Goal: Information Seeking & Learning: Learn about a topic

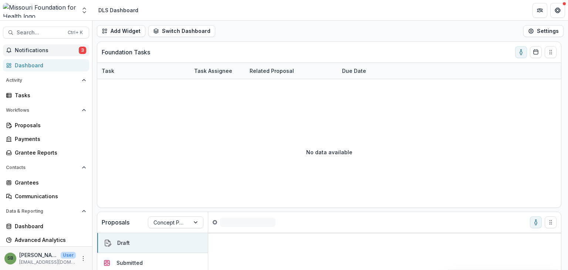
click at [49, 53] on span "Notifications" at bounding box center [47, 50] width 64 height 6
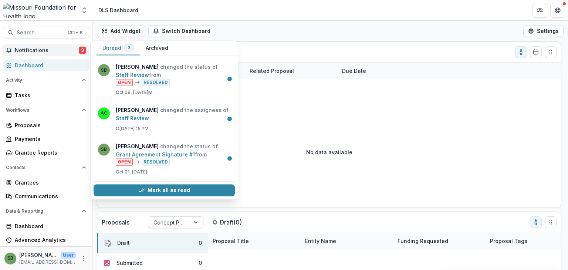
click at [59, 52] on span "Notifications" at bounding box center [47, 50] width 64 height 6
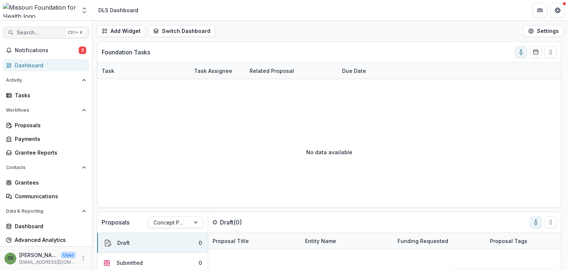
click at [55, 33] on span "Search..." at bounding box center [40, 33] width 47 height 6
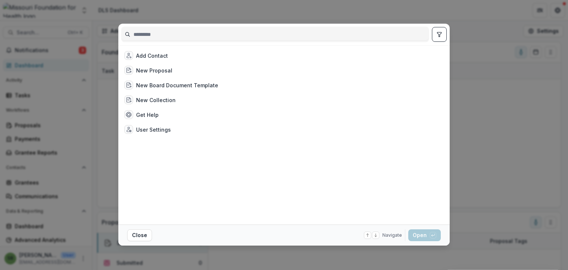
click at [140, 33] on input at bounding box center [275, 34] width 307 height 12
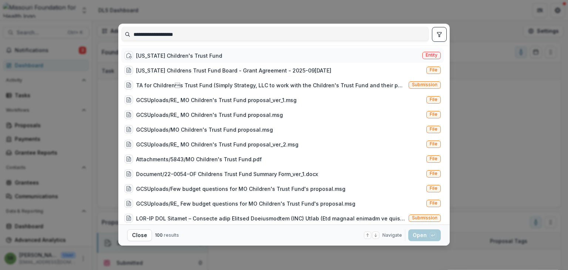
type input "**********"
click at [174, 55] on div "[US_STATE] Children's Trust Fund" at bounding box center [179, 56] width 86 height 8
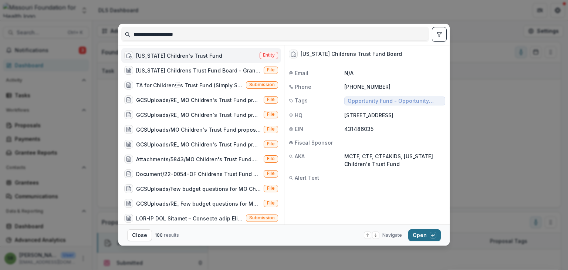
click at [415, 234] on button "Open with enter key" at bounding box center [424, 235] width 33 height 12
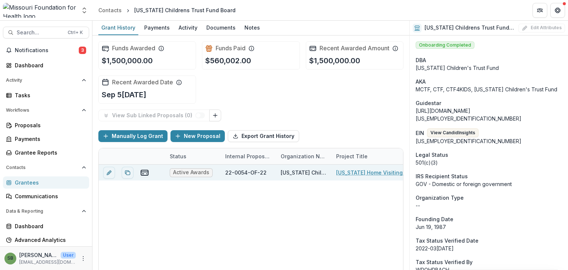
click at [330, 170] on div "[US_STATE] Childrens Trust Fund Board" at bounding box center [303, 172] width 55 height 16
click at [351, 173] on link "[US_STATE] Home Visiting Outcomes Rate Card" at bounding box center [378, 173] width 84 height 8
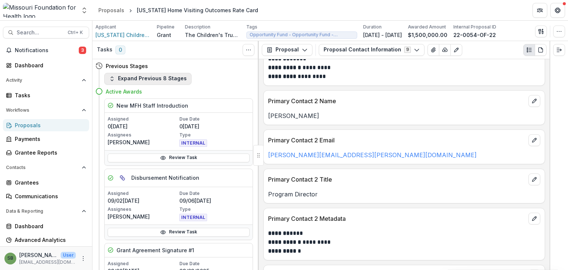
click at [158, 81] on button "Expand Previous 8 Stages" at bounding box center [147, 79] width 87 height 12
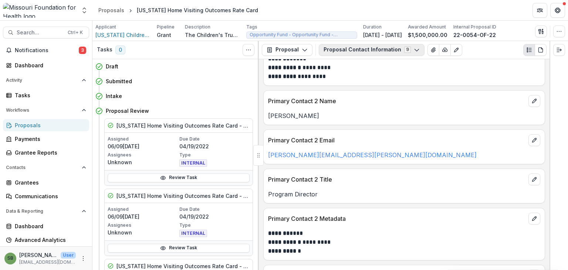
click at [414, 50] on icon "button" at bounding box center [417, 50] width 6 height 6
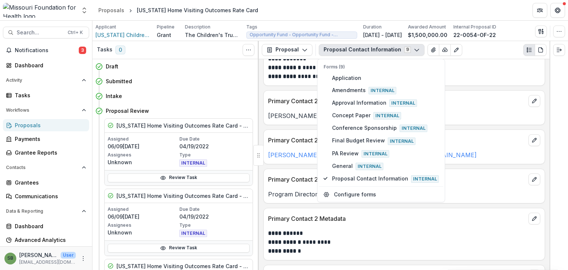
click at [414, 50] on icon "button" at bounding box center [417, 50] width 6 height 6
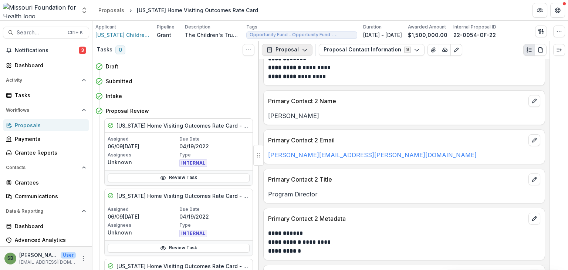
click at [303, 52] on icon "button" at bounding box center [305, 50] width 6 height 6
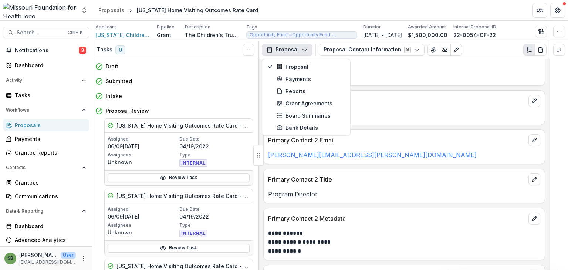
click at [305, 49] on polyline "button" at bounding box center [304, 50] width 4 height 2
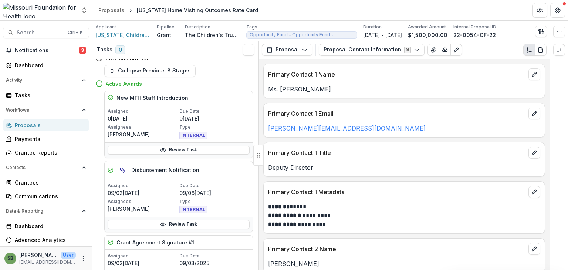
scroll to position [322, 0]
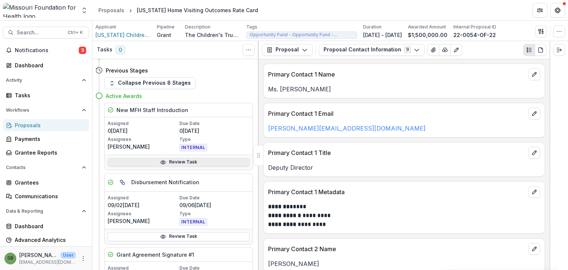
click at [203, 160] on link "Review Task" at bounding box center [179, 162] width 142 height 9
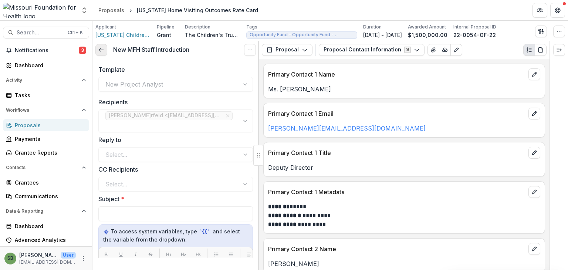
click at [101, 51] on polyline at bounding box center [99, 49] width 1 height 3
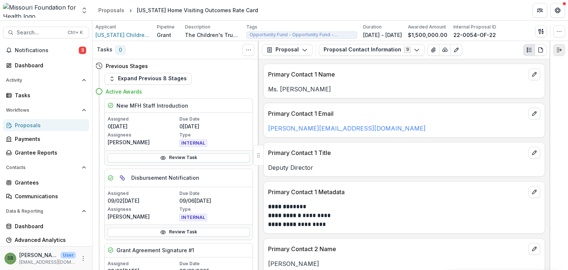
click at [559, 52] on icon "Expand right" at bounding box center [559, 50] width 6 height 6
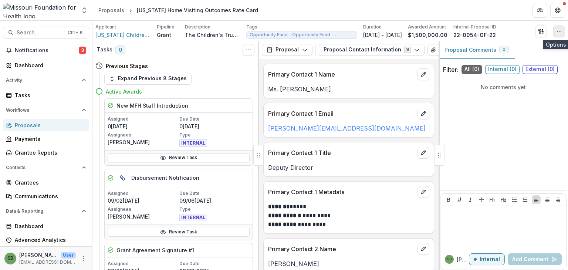
click at [557, 31] on icon "button" at bounding box center [559, 31] width 6 height 6
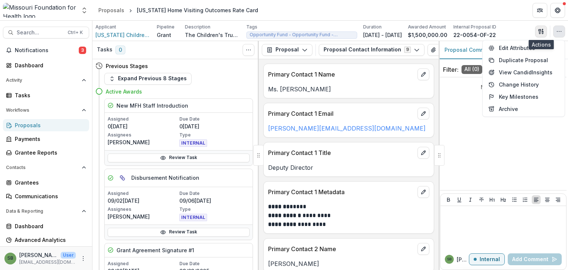
click at [542, 31] on line "button" at bounding box center [541, 31] width 1 height 0
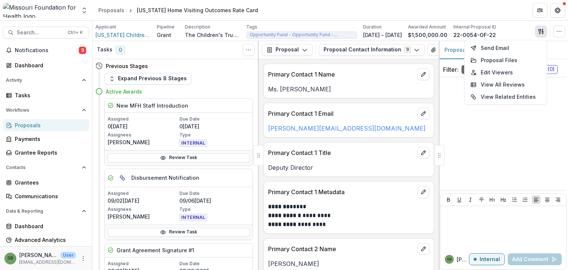
click at [542, 31] on line "button" at bounding box center [541, 31] width 1 height 0
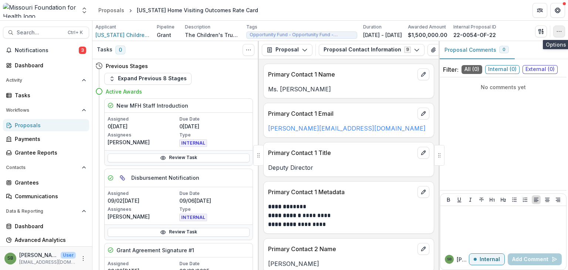
click at [559, 30] on icon "button" at bounding box center [559, 31] width 6 height 6
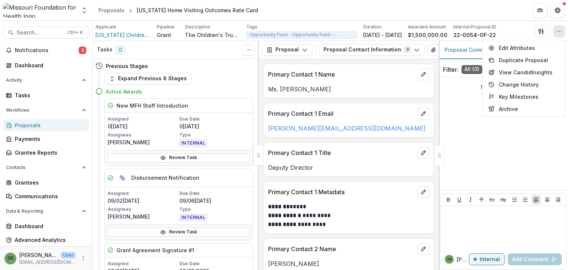
click at [559, 30] on icon "button" at bounding box center [559, 31] width 6 height 6
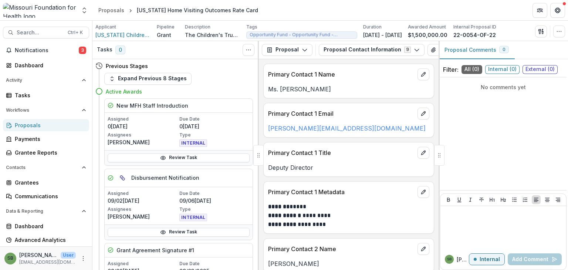
click at [527, 50] on div "Proposal Comments 0" at bounding box center [502, 50] width 129 height 18
click at [419, 54] on button "Plaintext view" at bounding box center [425, 50] width 12 height 12
click at [422, 49] on icon "Plaintext view" at bounding box center [425, 50] width 6 height 6
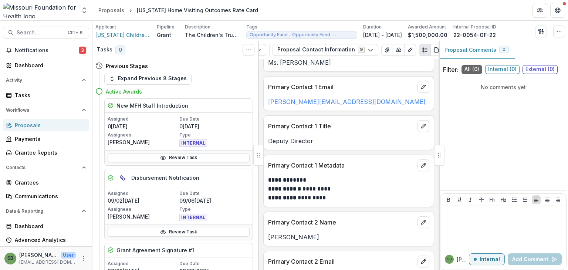
scroll to position [0, 0]
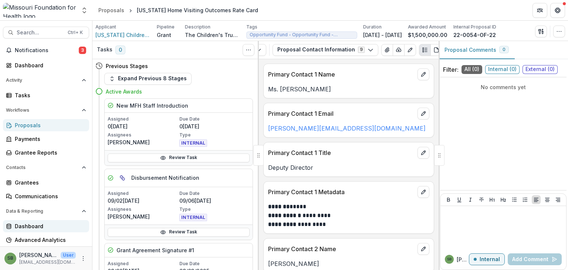
click at [31, 224] on div "Dashboard" at bounding box center [49, 226] width 68 height 8
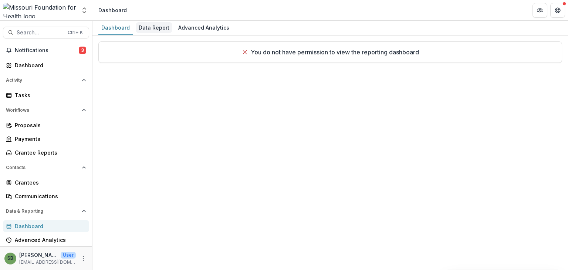
click at [149, 31] on div "Data Report" at bounding box center [154, 27] width 37 height 11
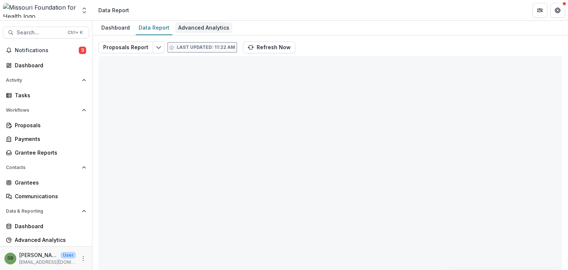
click at [209, 27] on div "Advanced Analytics" at bounding box center [203, 27] width 57 height 11
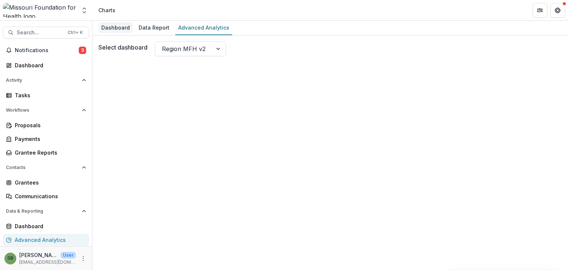
click at [108, 27] on div "Dashboard" at bounding box center [115, 27] width 34 height 11
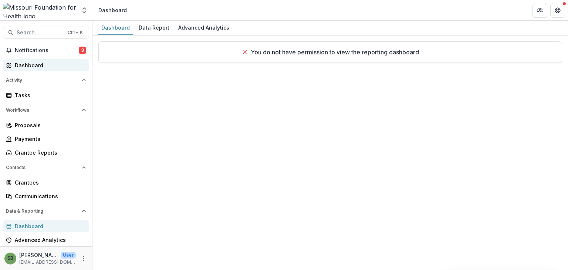
click at [31, 63] on div "Dashboard" at bounding box center [49, 65] width 68 height 8
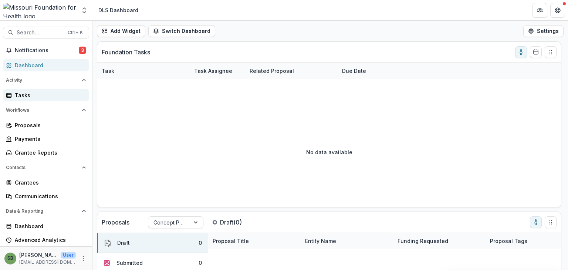
click at [49, 97] on div "Tasks" at bounding box center [49, 95] width 68 height 8
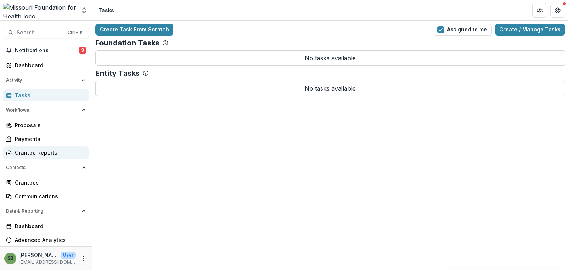
click at [45, 154] on div "Grantee Reports" at bounding box center [49, 153] width 68 height 8
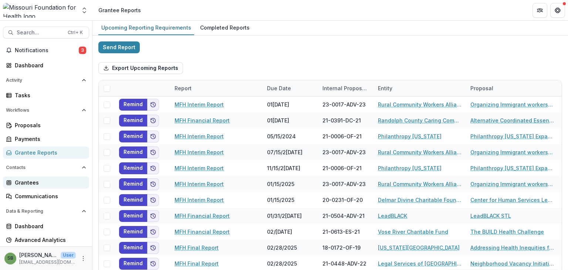
click at [39, 182] on div "Grantees" at bounding box center [49, 183] width 68 height 8
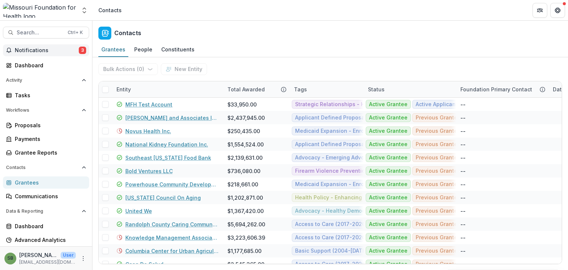
click at [38, 51] on span "Notifications" at bounding box center [47, 50] width 64 height 6
click at [85, 15] on button "Open entity switcher" at bounding box center [84, 10] width 10 height 15
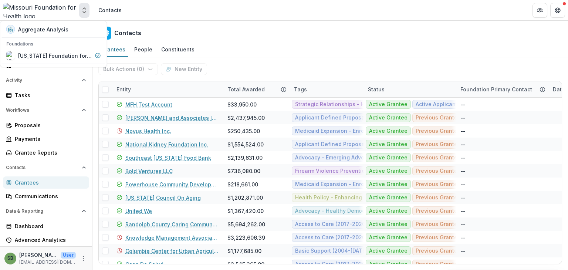
click at [85, 15] on button "Open entity switcher" at bounding box center [84, 10] width 10 height 15
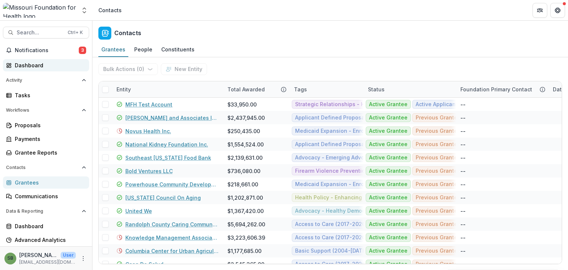
click at [28, 68] on div "Dashboard" at bounding box center [49, 65] width 68 height 8
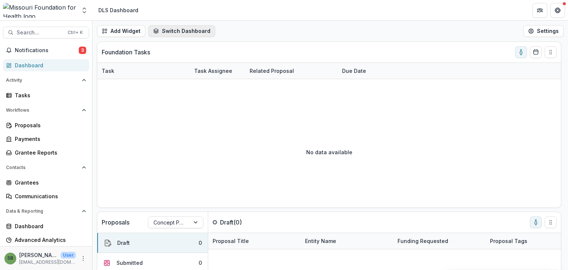
click at [183, 34] on button "Switch Dashboard" at bounding box center [181, 31] width 67 height 12
click at [160, 49] on icon "button" at bounding box center [157, 47] width 7 height 7
click at [169, 36] on button "Switch Dashboard" at bounding box center [181, 31] width 67 height 12
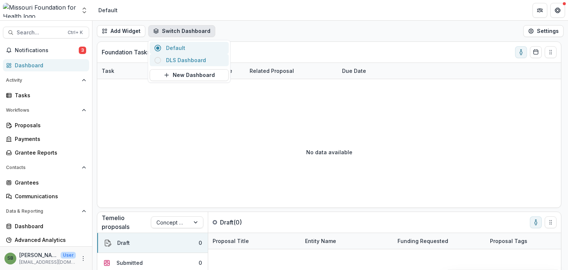
click at [156, 60] on icon "button" at bounding box center [157, 60] width 7 height 7
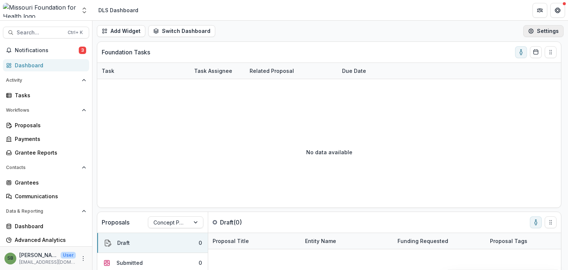
click at [538, 33] on button "Settings" at bounding box center [543, 31] width 40 height 12
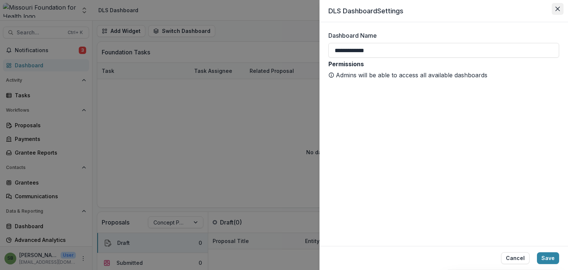
click at [557, 9] on icon "Close" at bounding box center [557, 9] width 4 height 4
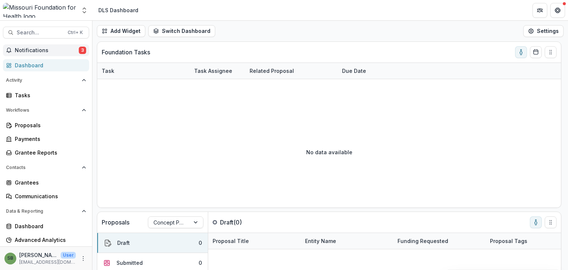
click at [54, 52] on span "Notifications" at bounding box center [47, 50] width 64 height 6
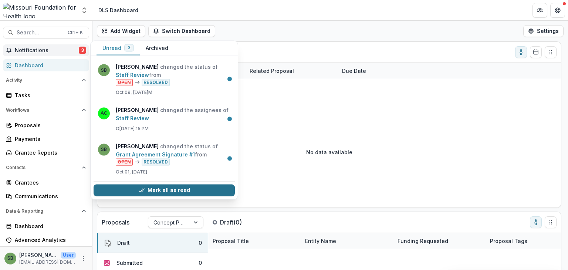
click at [165, 190] on button "Mark all as read" at bounding box center [164, 190] width 141 height 12
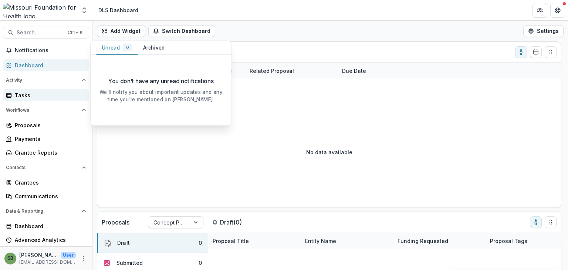
click at [30, 96] on div "Tasks" at bounding box center [49, 95] width 68 height 8
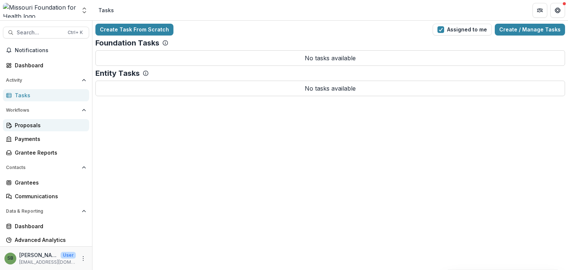
click at [52, 129] on link "Proposals" at bounding box center [46, 125] width 86 height 12
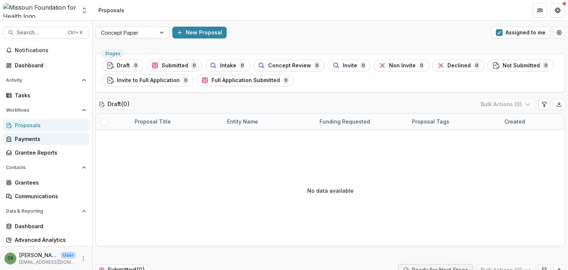
click at [44, 142] on link "Payments" at bounding box center [46, 139] width 86 height 12
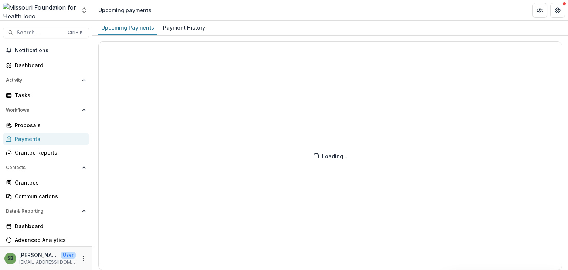
click at [183, 25] on div "Payment History" at bounding box center [184, 27] width 48 height 11
click at [146, 27] on div "Upcoming Payments" at bounding box center [127, 27] width 59 height 11
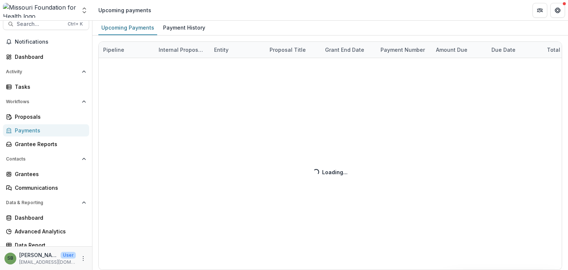
scroll to position [13, 0]
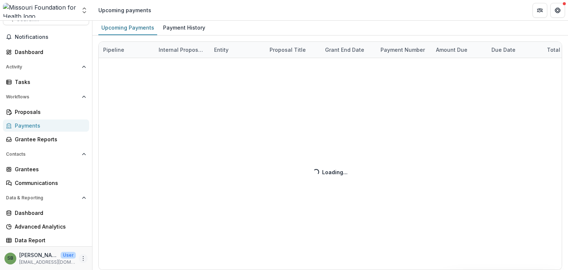
click at [82, 259] on icon "More" at bounding box center [83, 258] width 6 height 6
click at [48, 49] on div "Dashboard" at bounding box center [49, 52] width 68 height 8
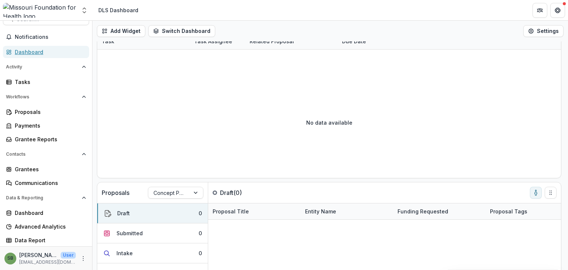
scroll to position [74, 0]
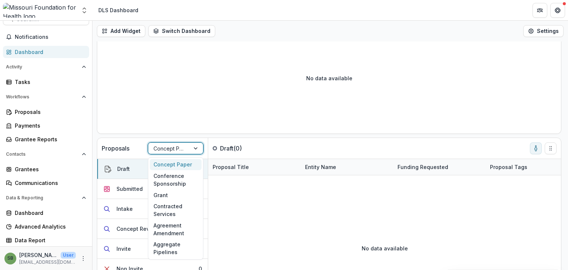
click at [196, 147] on div at bounding box center [196, 148] width 13 height 11
click at [189, 203] on div "Contracted Services" at bounding box center [176, 209] width 52 height 19
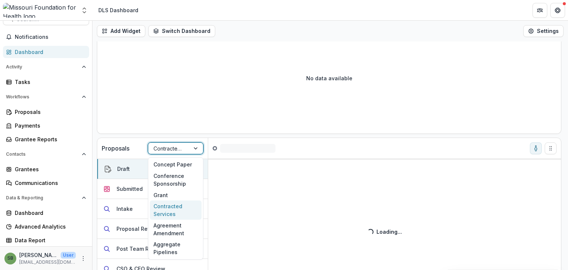
click at [184, 147] on div at bounding box center [168, 148] width 31 height 9
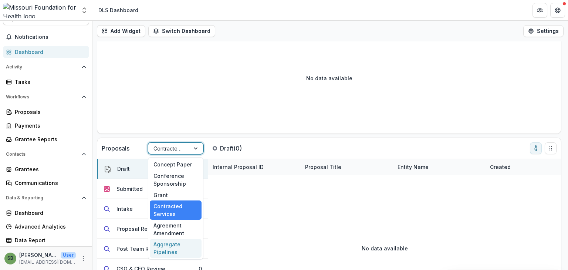
click at [181, 252] on div "Aggregate Pipelines" at bounding box center [176, 248] width 52 height 19
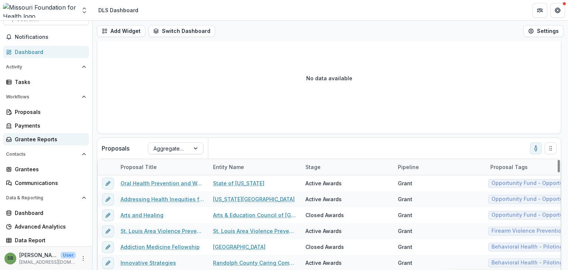
click at [47, 139] on div "Grantee Reports" at bounding box center [49, 139] width 68 height 8
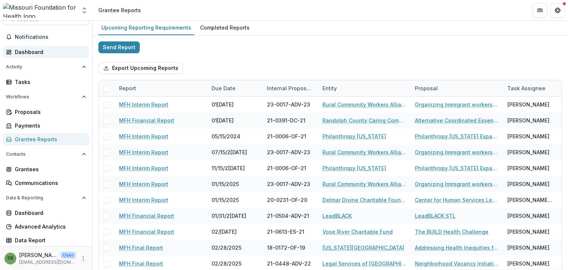
click at [20, 52] on div "Dashboard" at bounding box center [49, 52] width 68 height 8
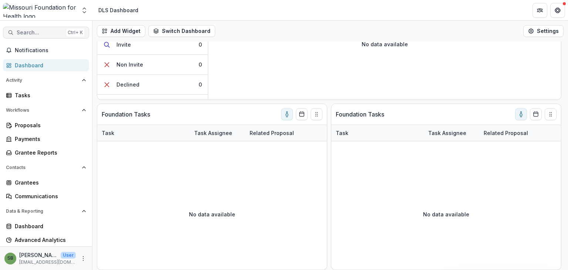
click at [44, 33] on span "Search..." at bounding box center [40, 33] width 47 height 6
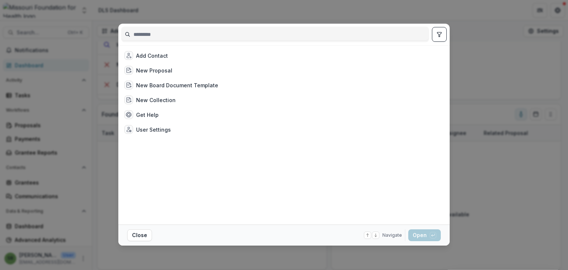
click at [200, 35] on input at bounding box center [275, 34] width 307 height 12
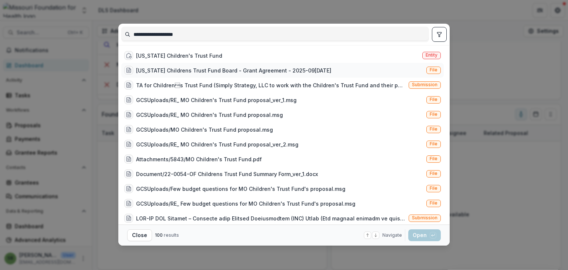
type input "**********"
click at [204, 70] on div "[US_STATE] Childrens Trust Fund Board - Grant Agreement - 2025-09[DATE]" at bounding box center [233, 71] width 195 height 8
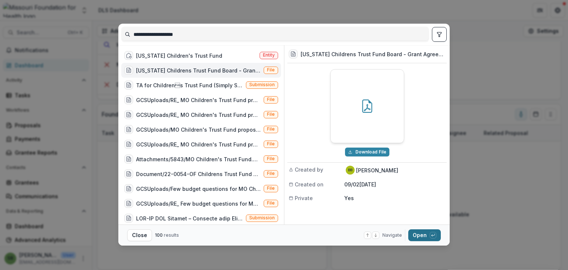
click at [421, 235] on button "Open with enter key" at bounding box center [424, 235] width 33 height 12
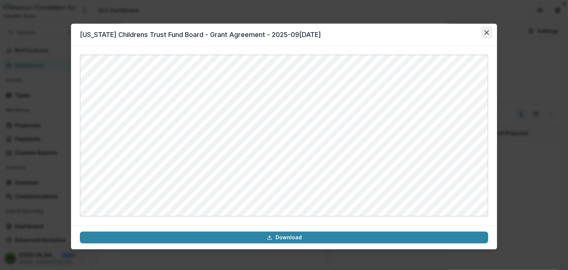
click at [486, 34] on icon "Close" at bounding box center [486, 32] width 4 height 4
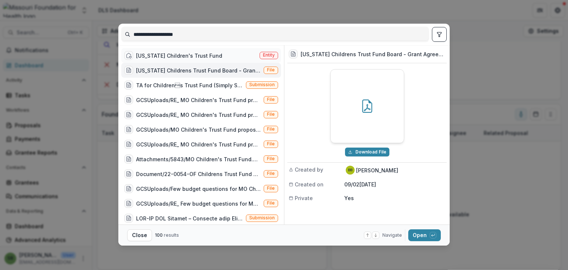
click at [189, 55] on div "[US_STATE] Children's Trust Fund" at bounding box center [179, 56] width 86 height 8
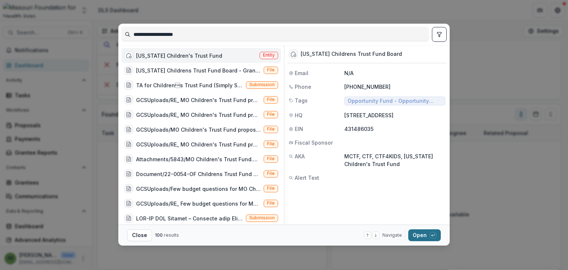
click at [427, 237] on button "Open with enter key" at bounding box center [424, 235] width 33 height 12
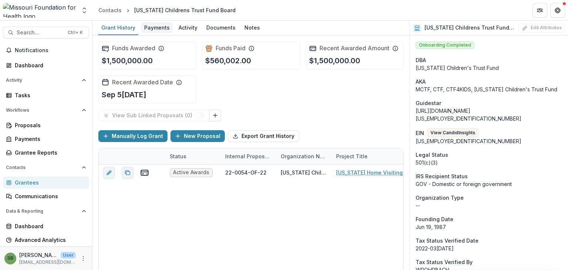
click at [157, 27] on div "Payments" at bounding box center [156, 27] width 31 height 11
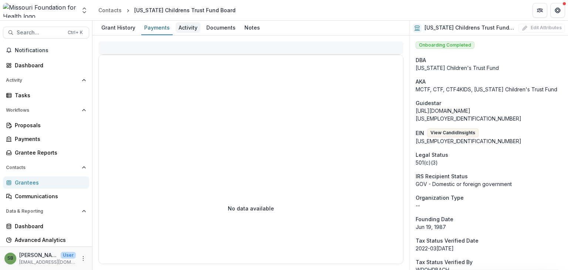
click at [192, 26] on div "Activity" at bounding box center [188, 27] width 25 height 11
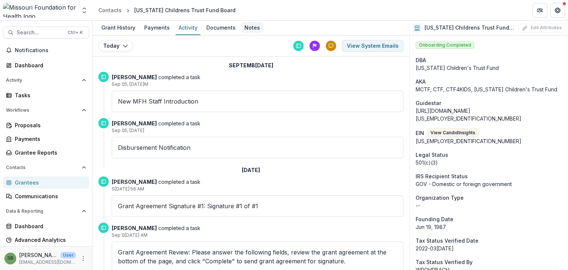
click at [248, 32] on div "Notes" at bounding box center [251, 27] width 21 height 11
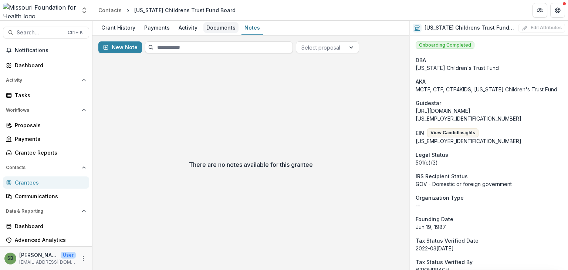
click at [222, 31] on div "Documents" at bounding box center [220, 27] width 35 height 11
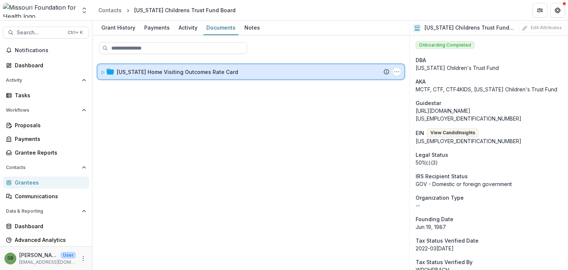
click at [103, 72] on icon at bounding box center [103, 72] width 3 height 3
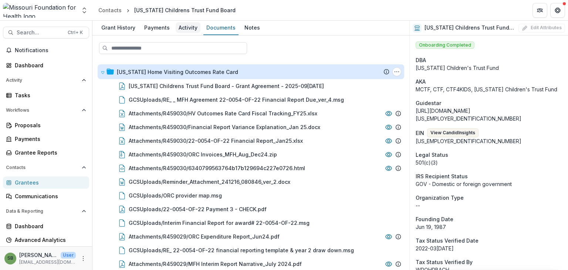
click at [180, 29] on div "Activity" at bounding box center [188, 27] width 25 height 11
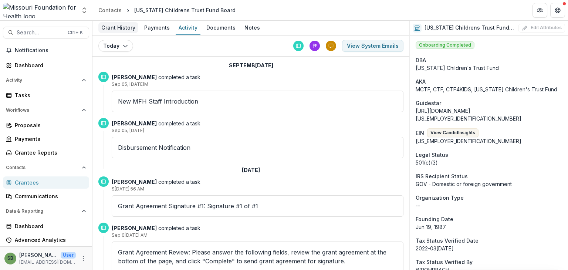
click at [110, 27] on div "Grant History" at bounding box center [118, 27] width 40 height 11
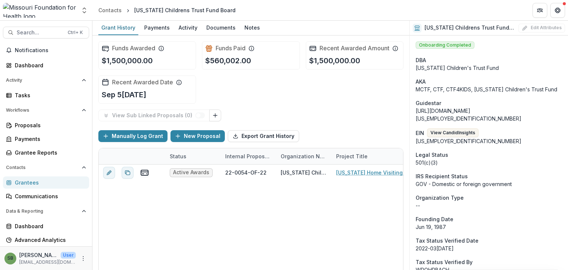
click at [393, 47] on icon at bounding box center [395, 48] width 6 height 6
click at [394, 50] on icon at bounding box center [395, 48] width 6 height 6
click at [260, 136] on button "Export Grant History" at bounding box center [263, 136] width 71 height 12
click at [51, 30] on span "Search..." at bounding box center [40, 33] width 47 height 6
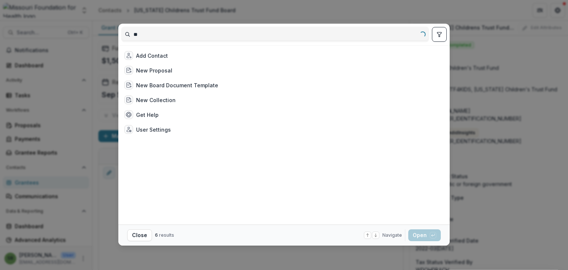
type input "*"
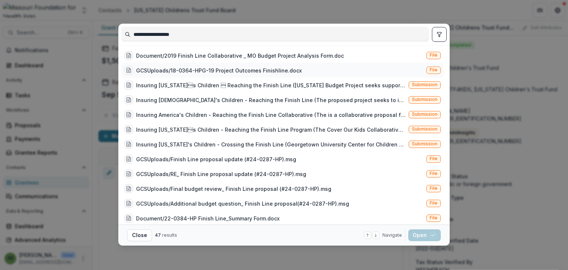
type input "**********"
click at [235, 72] on div "GCSUploads/18-0364-HPG-19 Project Outcomes Finishline.docx" at bounding box center [219, 71] width 166 height 8
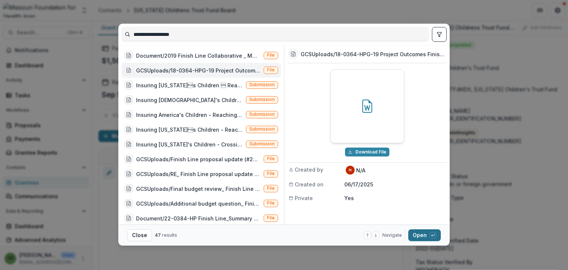
click at [422, 237] on button "Open with enter key" at bounding box center [424, 235] width 33 height 12
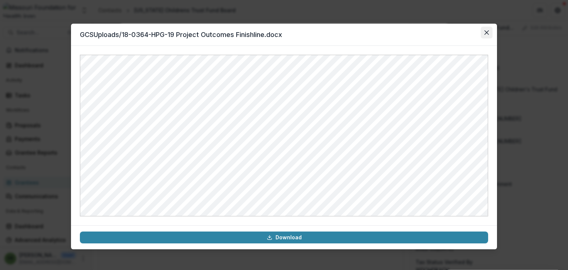
click at [486, 30] on icon "Close" at bounding box center [486, 32] width 4 height 4
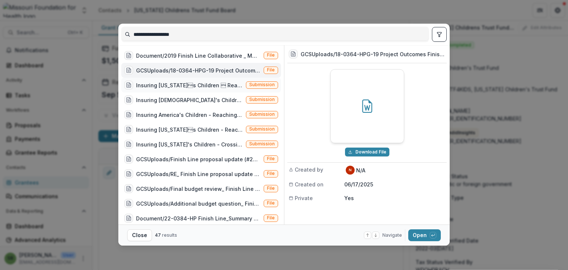
click at [185, 85] on div "Insuring [US_STATE]s Children  Reaching the Finish Line ([US_STATE] Budget Pr…" at bounding box center [189, 85] width 107 height 8
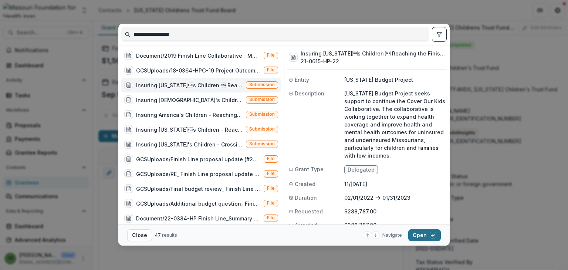
click at [422, 234] on button "Open with enter key" at bounding box center [424, 235] width 33 height 12
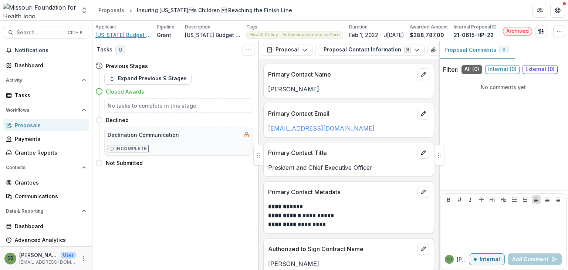
click at [124, 34] on span "[US_STATE] Budget Project" at bounding box center [122, 35] width 55 height 8
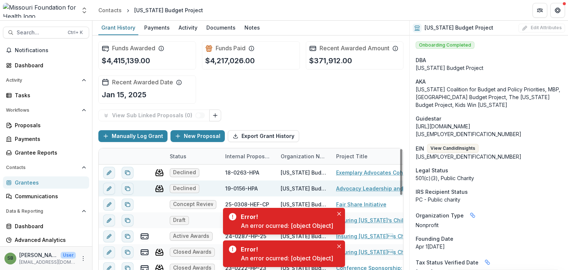
scroll to position [27, 0]
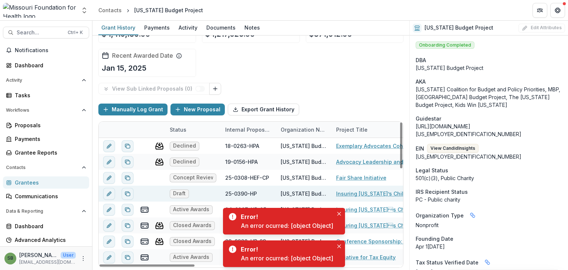
click at [345, 192] on link "Insuring [US_STATE]’s Children - Reaching the Finish Line Program" at bounding box center [378, 194] width 84 height 8
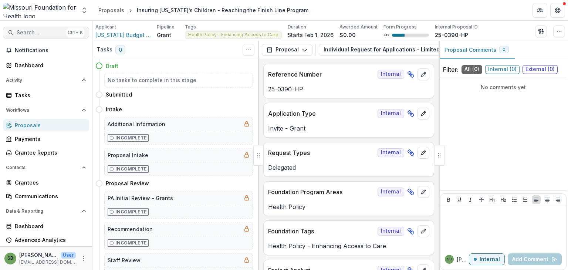
click at [43, 30] on span "Search..." at bounding box center [40, 33] width 47 height 6
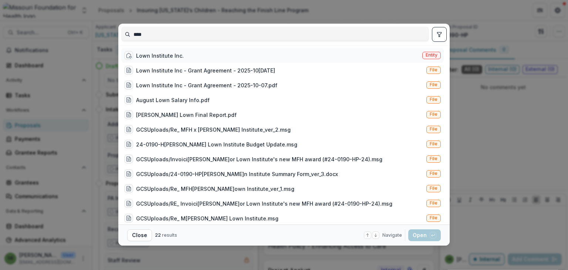
type input "****"
click at [150, 57] on div "Lown Institute Inc." at bounding box center [160, 56] width 48 height 8
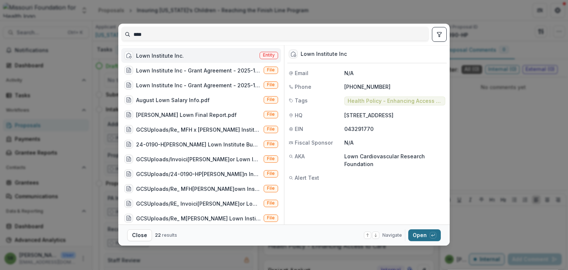
click at [427, 237] on button "Open with enter key" at bounding box center [424, 235] width 33 height 12
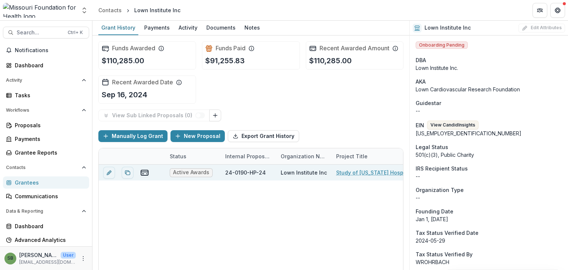
click at [341, 173] on link "Study of [US_STATE] Hospital System Policies on Debt Collection and Impacts on …" at bounding box center [378, 173] width 84 height 8
